Goal: Check status: Check status

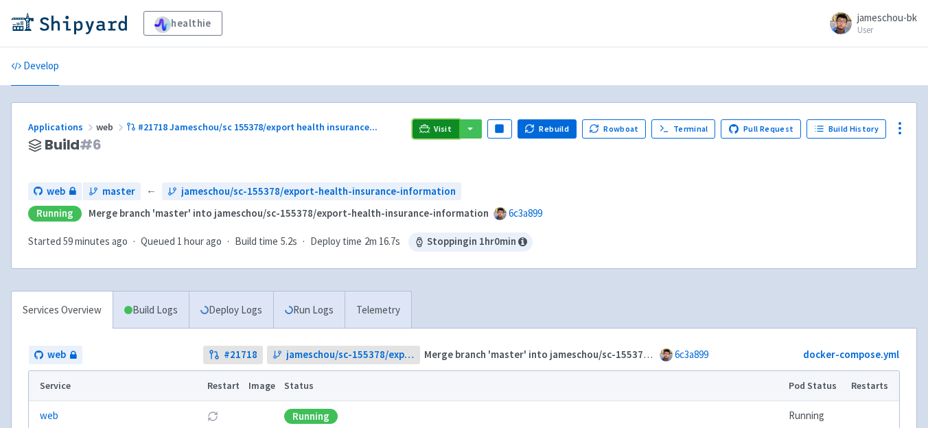
click at [450, 124] on span "Visit" at bounding box center [443, 129] width 18 height 11
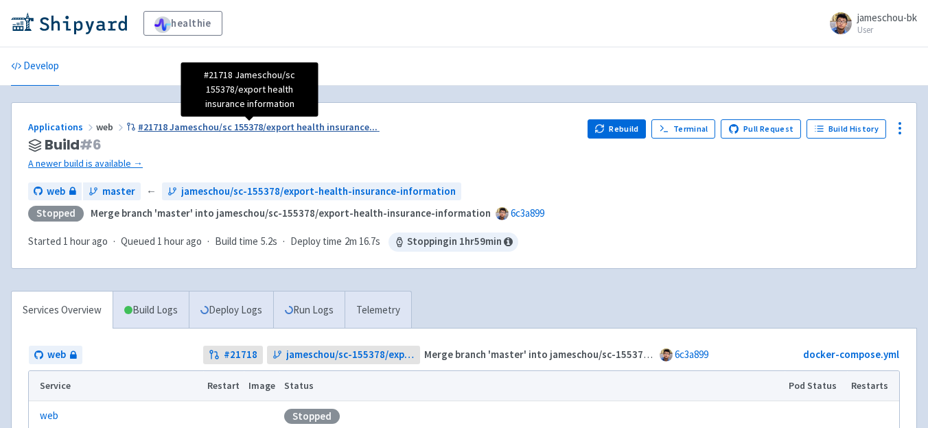
click at [240, 127] on span "#21718 Jameschou/sc 155378/export health insurance ..." at bounding box center [258, 127] width 240 height 12
